Goal: Task Accomplishment & Management: Manage account settings

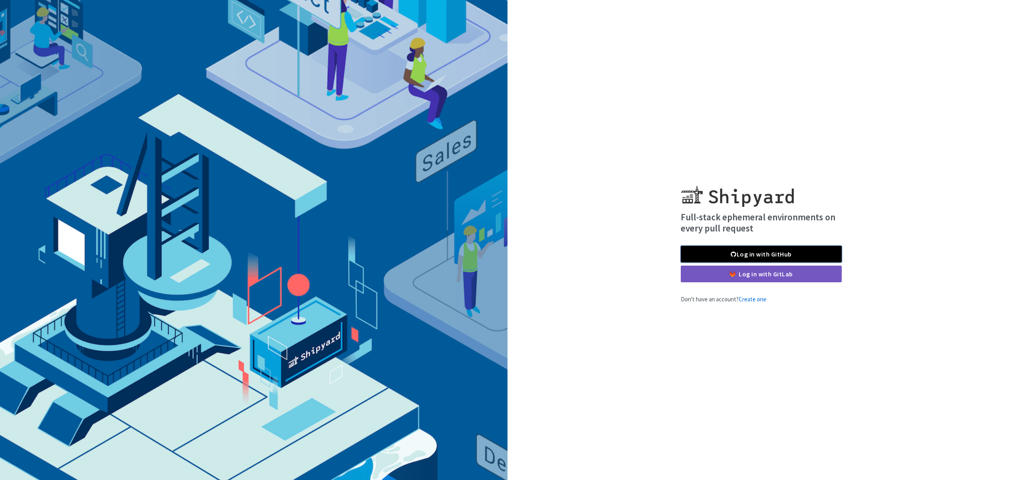
click at [750, 255] on link "Log in with GitHub" at bounding box center [761, 254] width 161 height 17
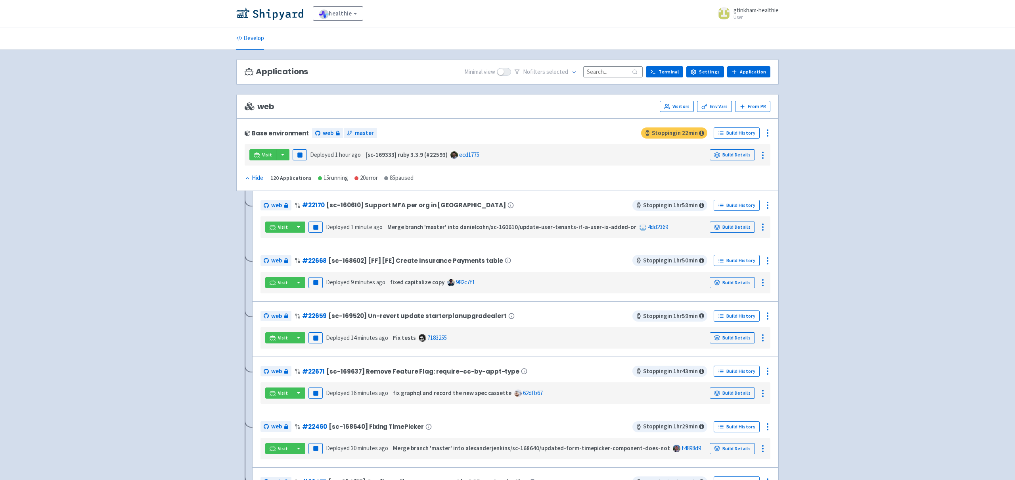
click at [741, 16] on small "User" at bounding box center [756, 17] width 45 height 5
click at [344, 17] on link "healthie" at bounding box center [338, 13] width 50 height 14
click at [421, 18] on div "healthie View Organizations gtinkham-healthie User Profile Sign out" at bounding box center [507, 13] width 543 height 14
click at [610, 74] on input at bounding box center [612, 71] width 59 height 11
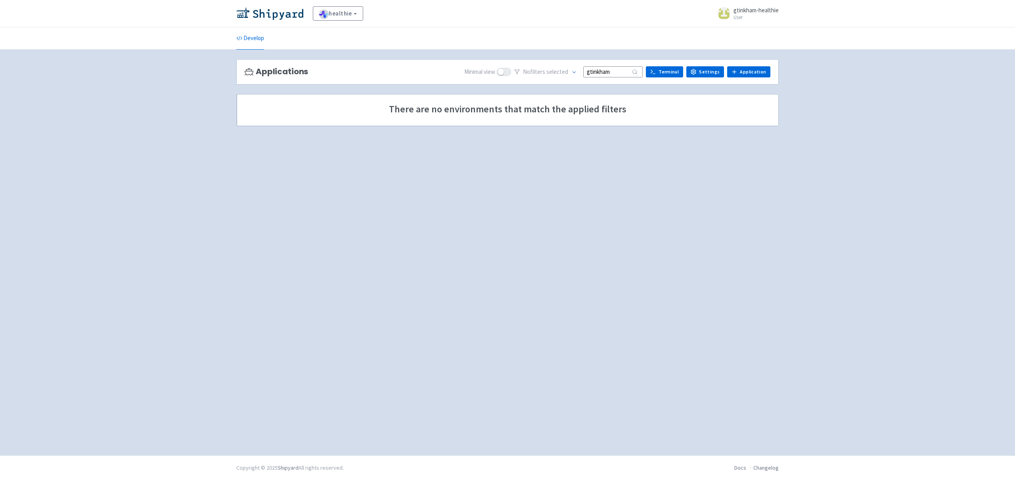
type input "gtinkham"
click at [577, 69] on span at bounding box center [575, 72] width 6 height 8
click at [541, 120] on label "All" at bounding box center [538, 119] width 6 height 9
click at [614, 69] on input "gtinkham" at bounding box center [612, 71] width 59 height 11
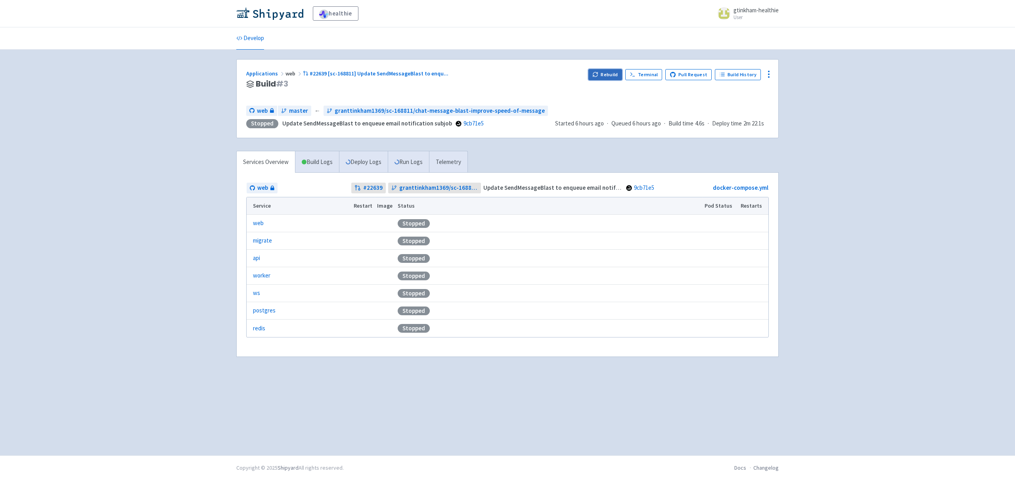
click at [606, 76] on button "Rebuild" at bounding box center [606, 74] width 34 height 11
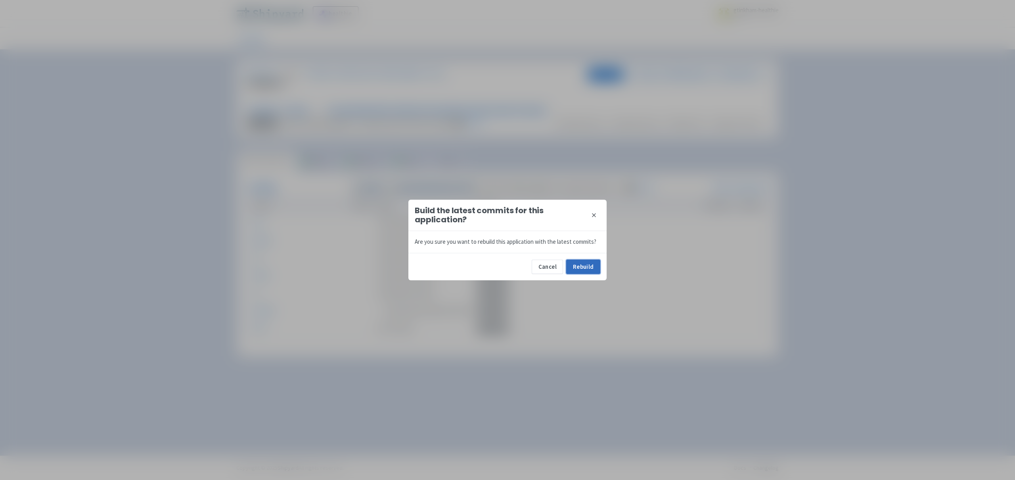
click at [589, 266] on button "Rebuild" at bounding box center [583, 266] width 34 height 14
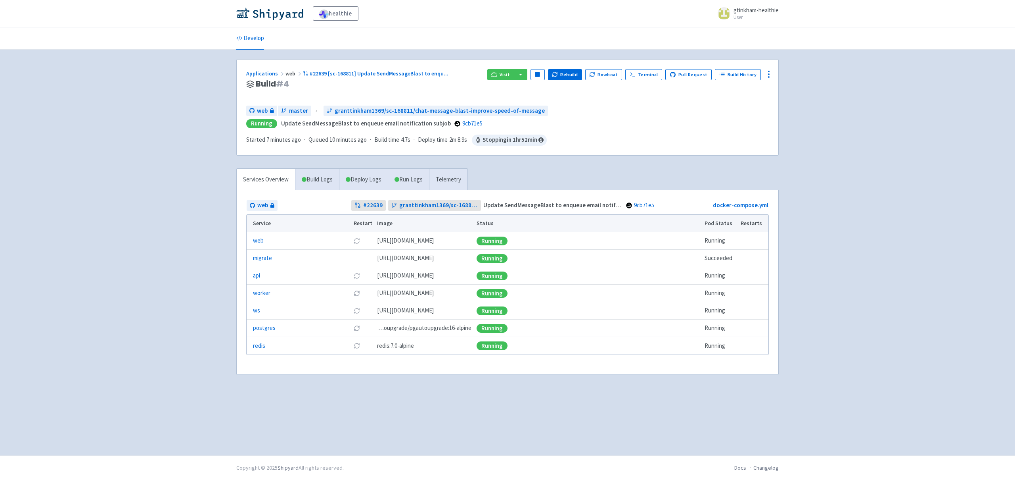
click at [445, 89] on div "Applications web #22639 [sc-168811] Update SendMessageBlast to enqu ... Build #…" at bounding box center [363, 84] width 235 height 30
click at [268, 294] on link "worker" at bounding box center [261, 292] width 17 height 9
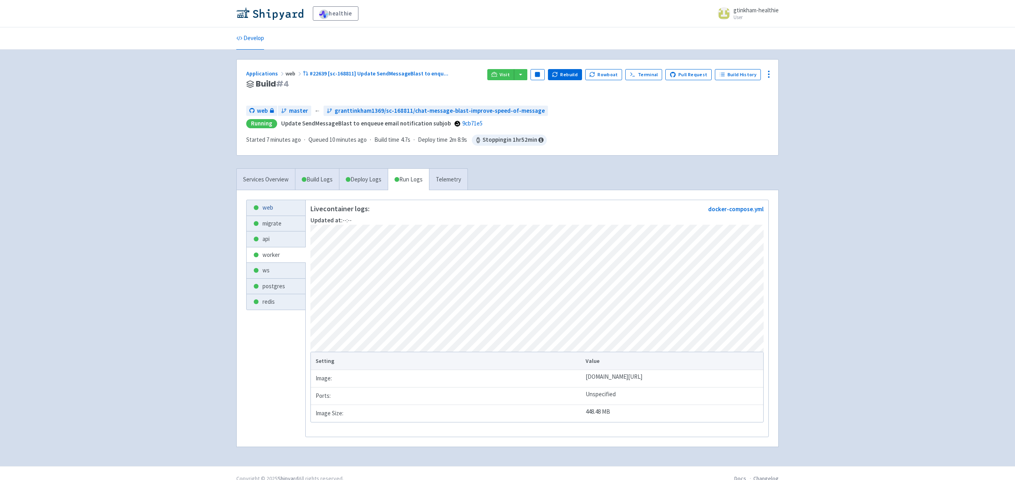
click at [276, 209] on link "web" at bounding box center [276, 207] width 59 height 15
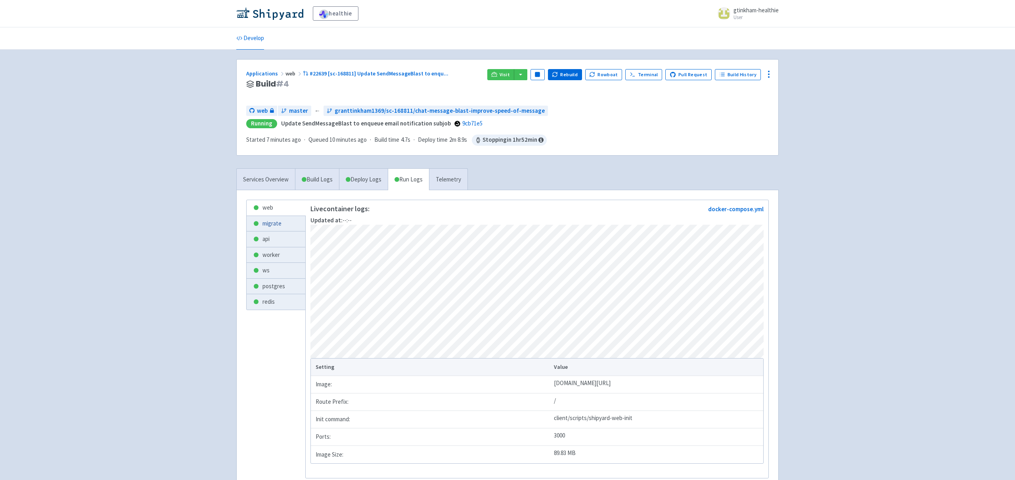
click at [276, 218] on link "migrate" at bounding box center [276, 223] width 59 height 15
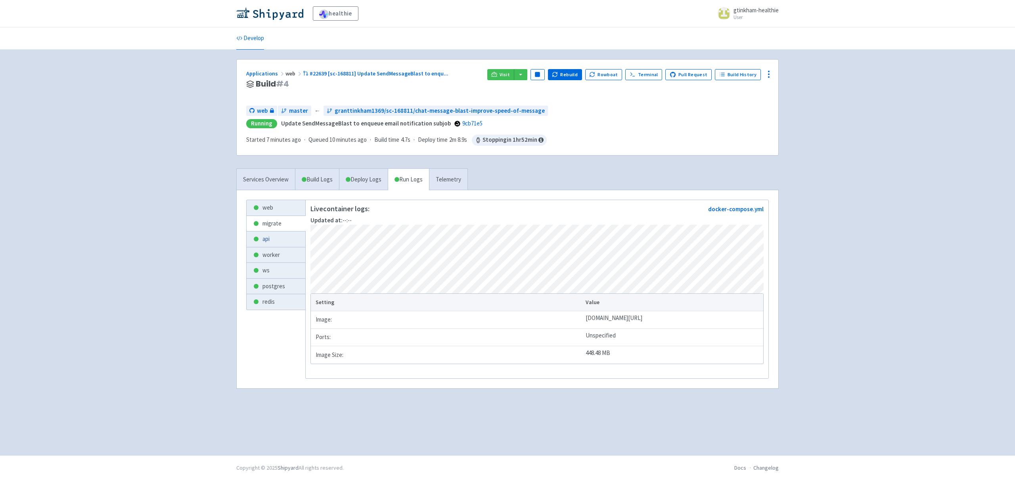
click at [266, 236] on link "api" at bounding box center [276, 238] width 59 height 15
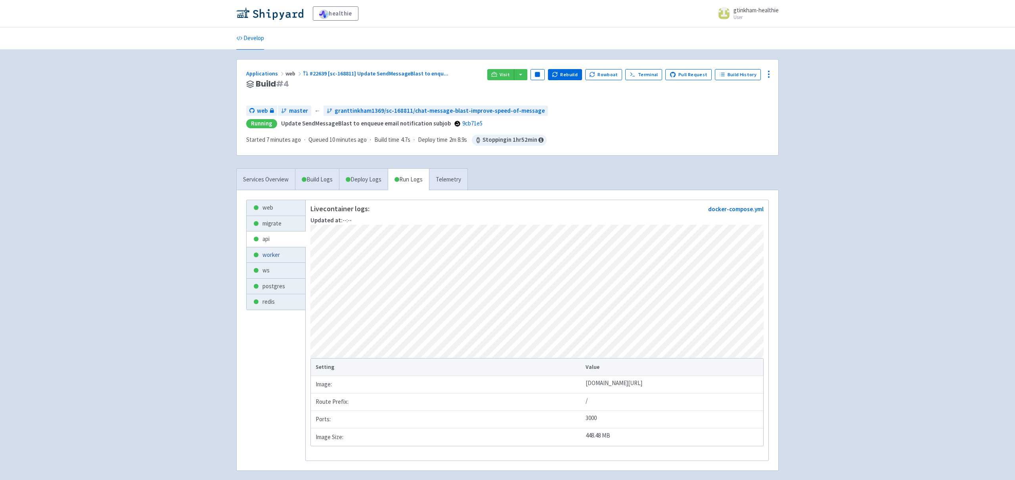
click at [259, 256] on div at bounding box center [256, 254] width 6 height 6
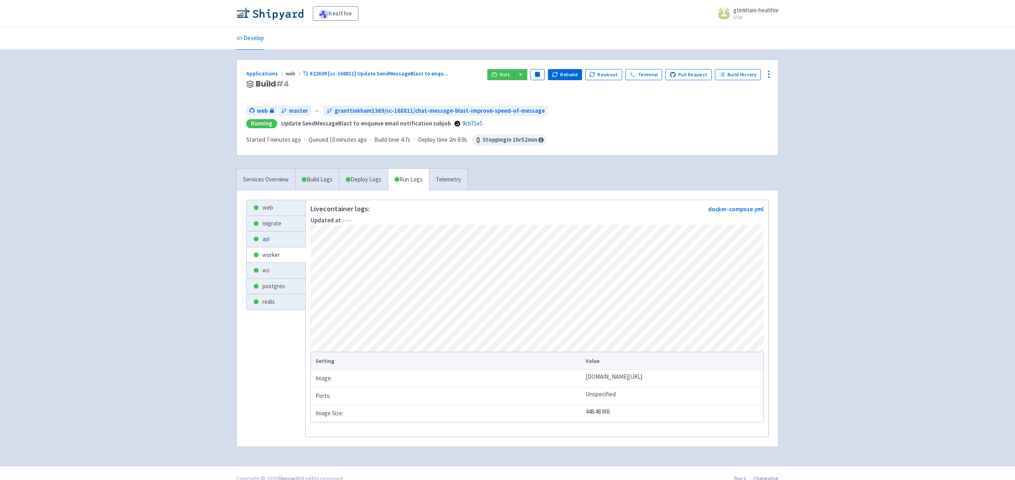
click at [270, 241] on link "api" at bounding box center [276, 238] width 59 height 15
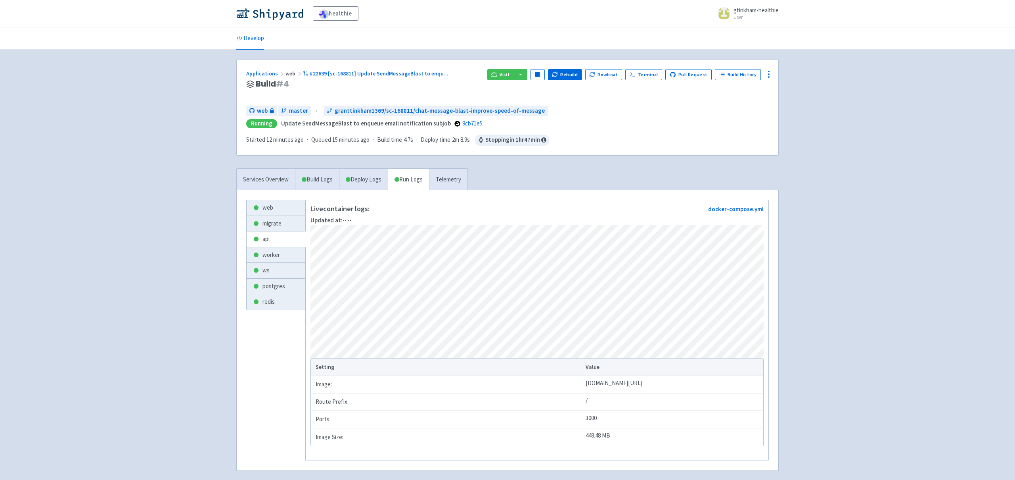
click at [756, 11] on span "gtinkham-healthie" at bounding box center [756, 10] width 45 height 8
click at [753, 35] on link "Profile" at bounding box center [756, 34] width 46 height 12
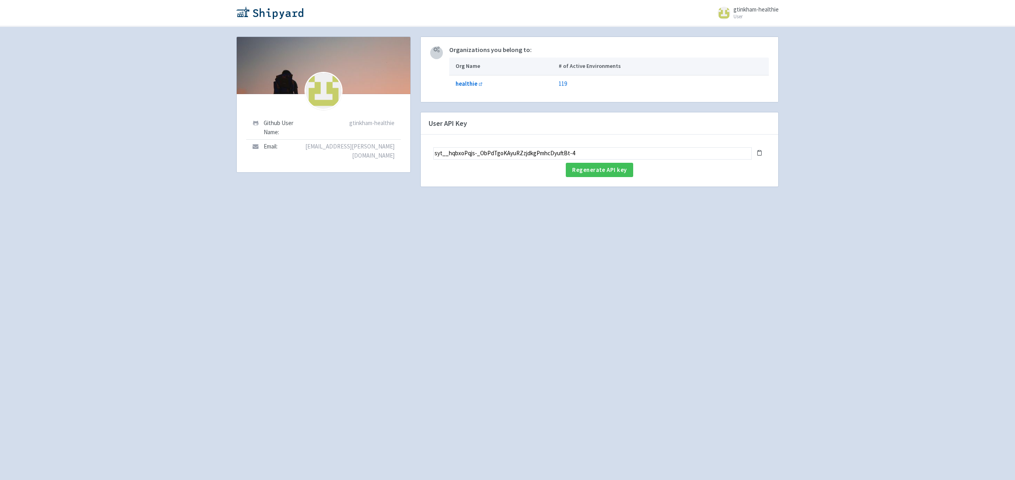
click at [729, 151] on input "syt__hqbxoPqjs-_ObPdTgoKAyuRZzjdkgPmhcDyuftBt-4" at bounding box center [593, 153] width 318 height 12
